Goal: Information Seeking & Learning: Learn about a topic

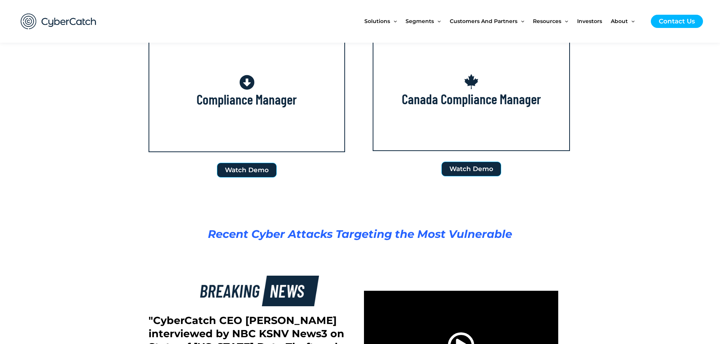
scroll to position [1134, 0]
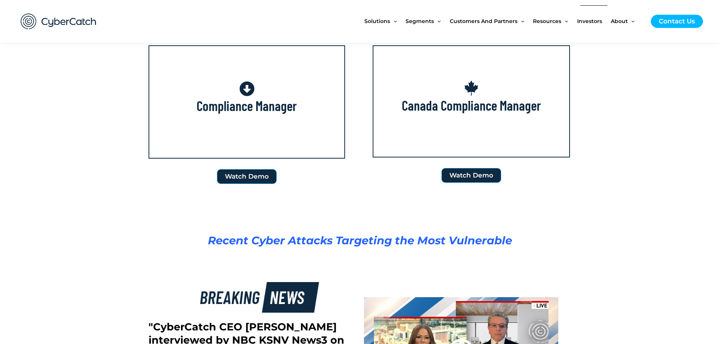
click at [592, 22] on span "Investors" at bounding box center [589, 21] width 25 height 32
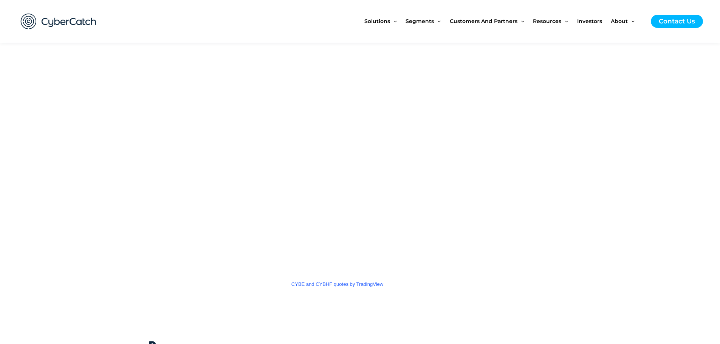
scroll to position [1058, 0]
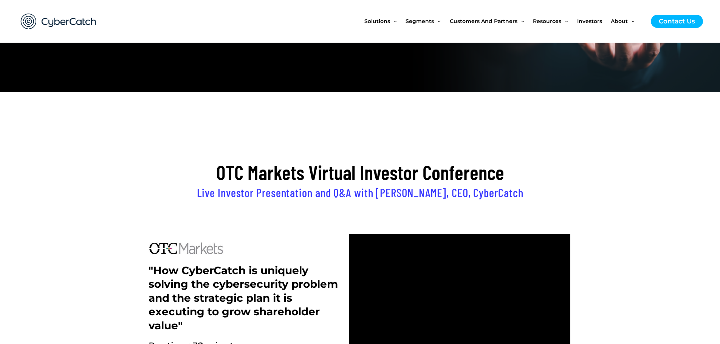
scroll to position [151, 0]
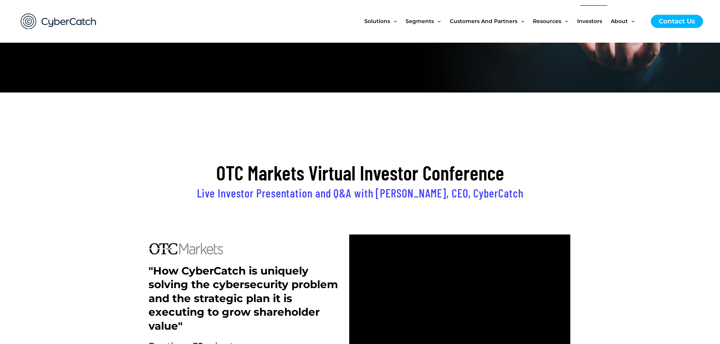
click at [592, 22] on span "Investors" at bounding box center [589, 21] width 25 height 32
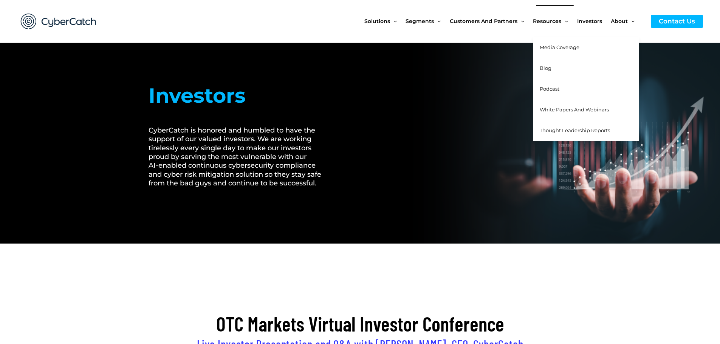
click at [557, 18] on span "Resources" at bounding box center [547, 21] width 28 height 32
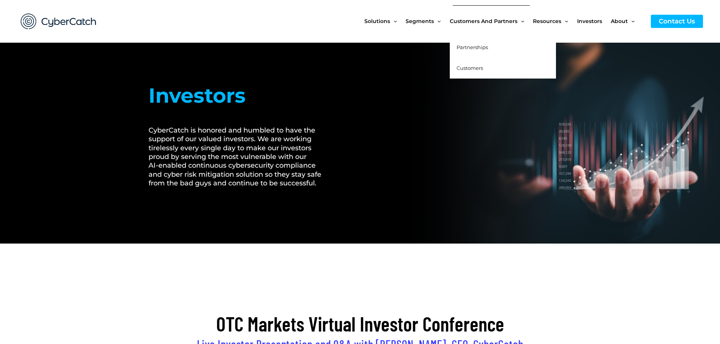
click at [480, 48] on span "Partnerships" at bounding box center [471, 47] width 31 height 6
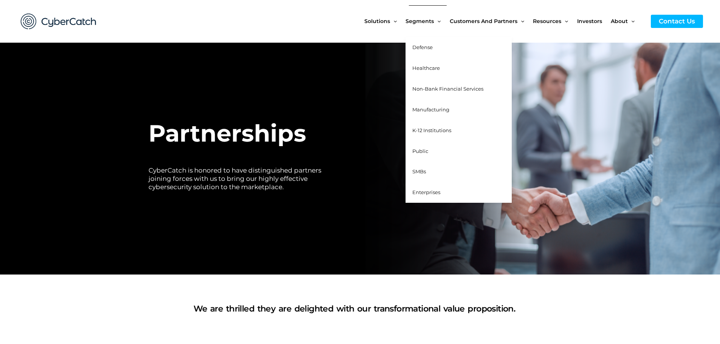
click at [429, 24] on span "Segments" at bounding box center [419, 21] width 28 height 32
click at [431, 48] on span "Defense" at bounding box center [422, 47] width 20 height 6
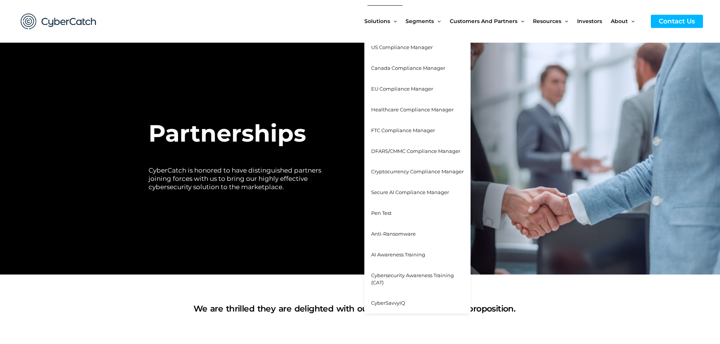
click at [381, 22] on span "Solutions" at bounding box center [377, 21] width 26 height 32
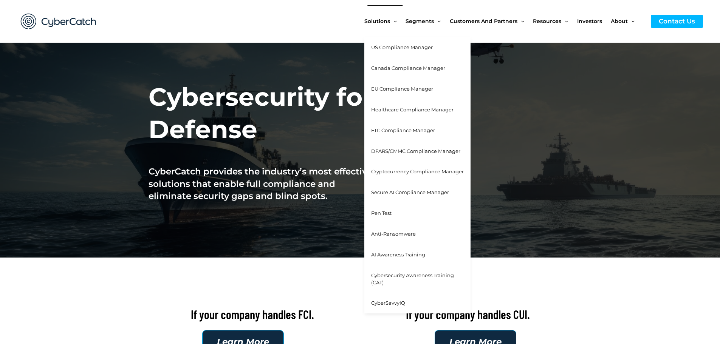
click at [398, 47] on span "US Compliance Manager" at bounding box center [402, 47] width 62 height 6
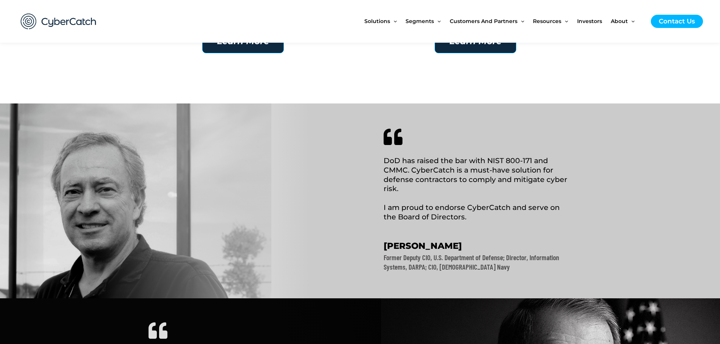
scroll to position [302, 0]
